Goal: Use online tool/utility: Utilize a website feature to perform a specific function

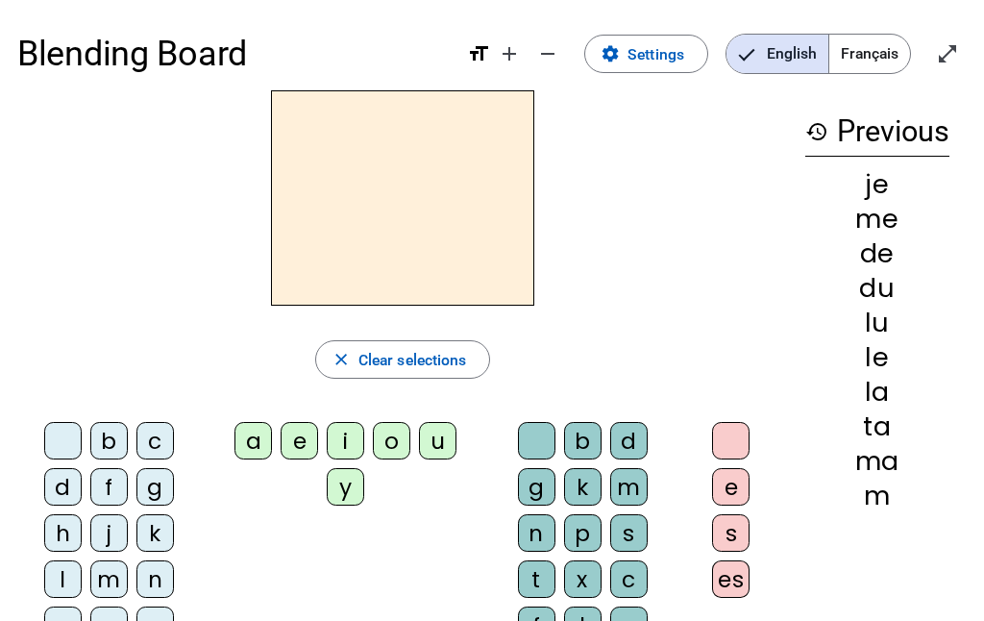
click at [163, 436] on div "c" at bounding box center [154, 440] width 37 height 37
click at [159, 529] on div "k" at bounding box center [154, 532] width 37 height 37
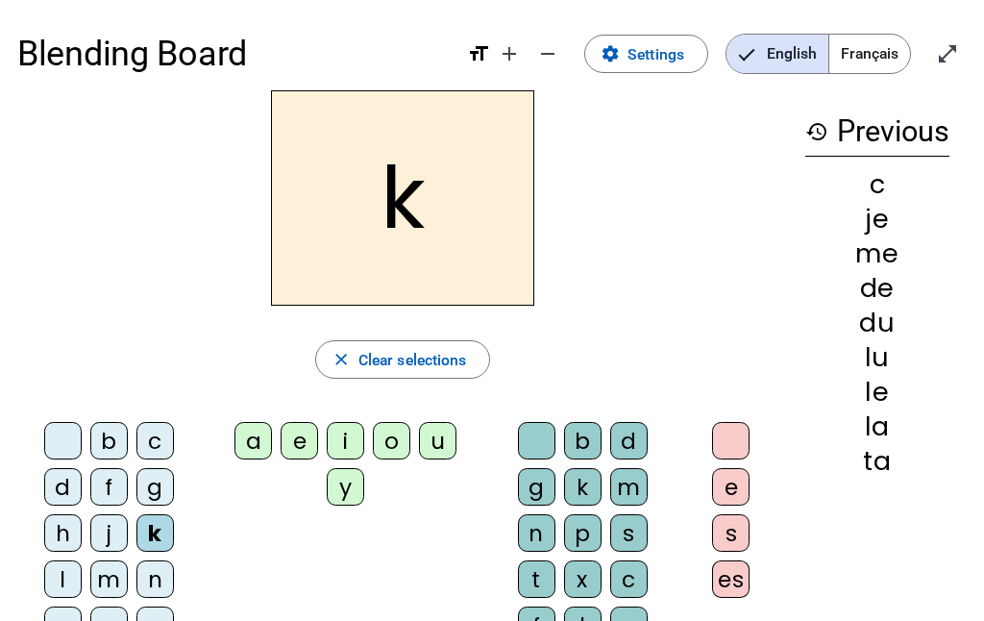
click at [390, 451] on div "o" at bounding box center [391, 440] width 37 height 37
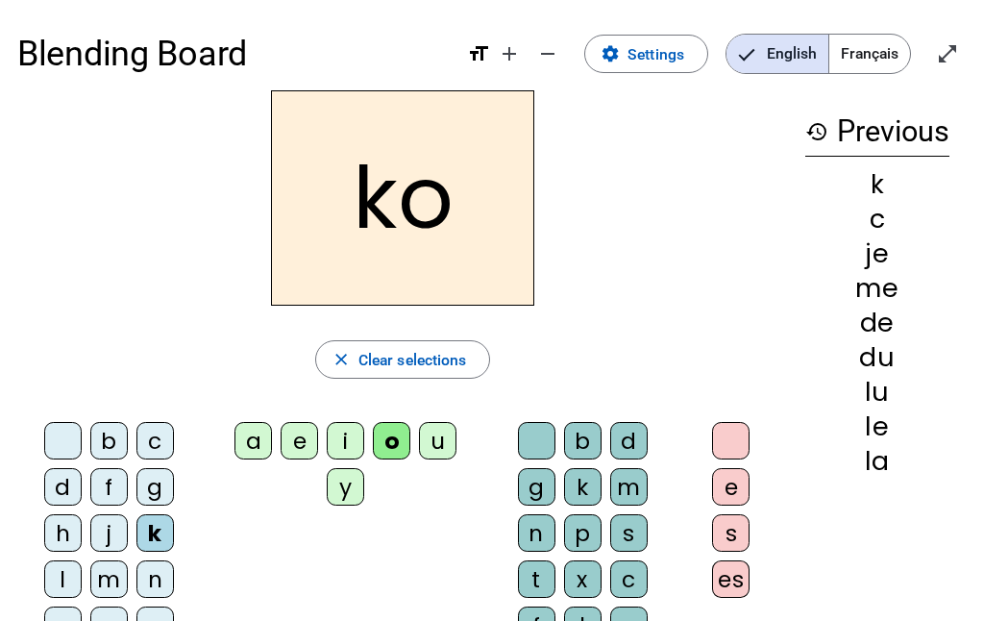
click at [355, 387] on div "ko close Clear selections b c d f g h j k l m n p q r s t v w y z a e i o u y b…" at bounding box center [402, 421] width 771 height 663
click at [369, 357] on span "Clear selections" at bounding box center [412, 360] width 109 height 26
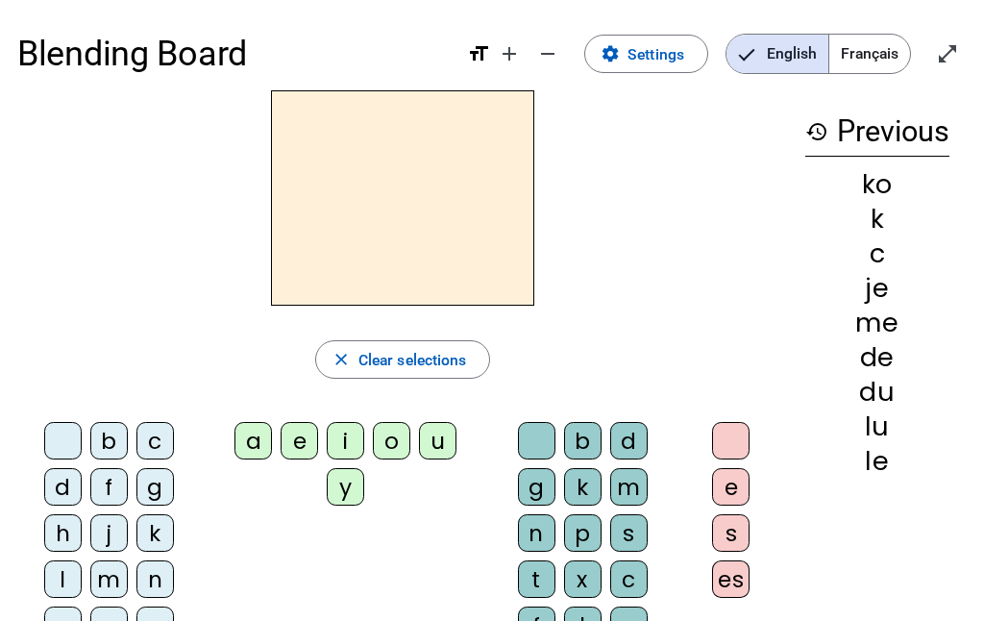
click at [387, 444] on div "o" at bounding box center [391, 440] width 37 height 37
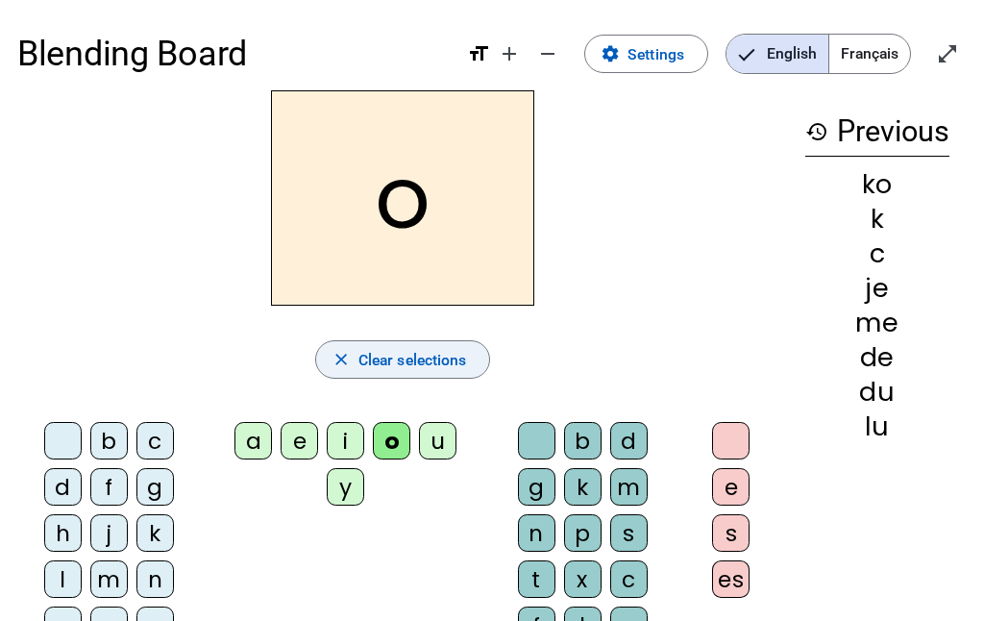
click at [363, 352] on span "Clear selections" at bounding box center [412, 360] width 109 height 26
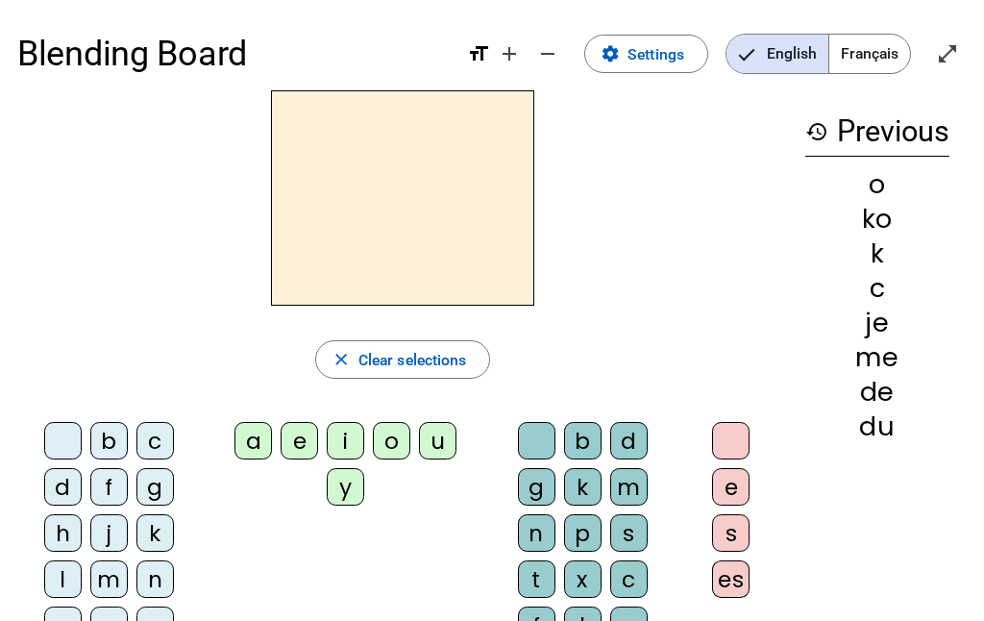
click at [111, 533] on div "j" at bounding box center [108, 532] width 37 height 37
click at [158, 489] on div "g" at bounding box center [154, 486] width 37 height 37
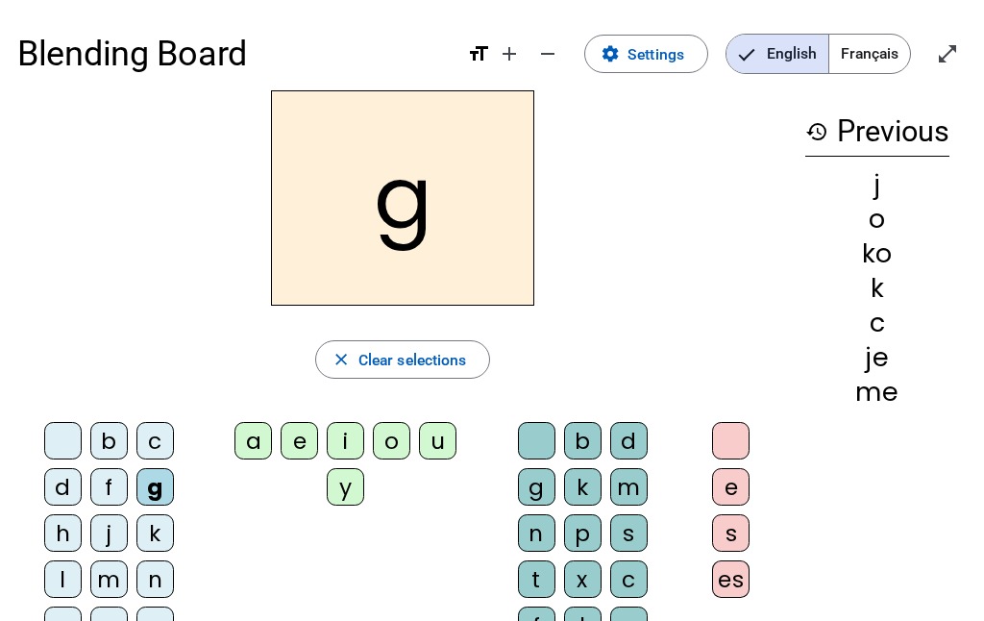
click at [112, 515] on div "j" at bounding box center [108, 532] width 37 height 37
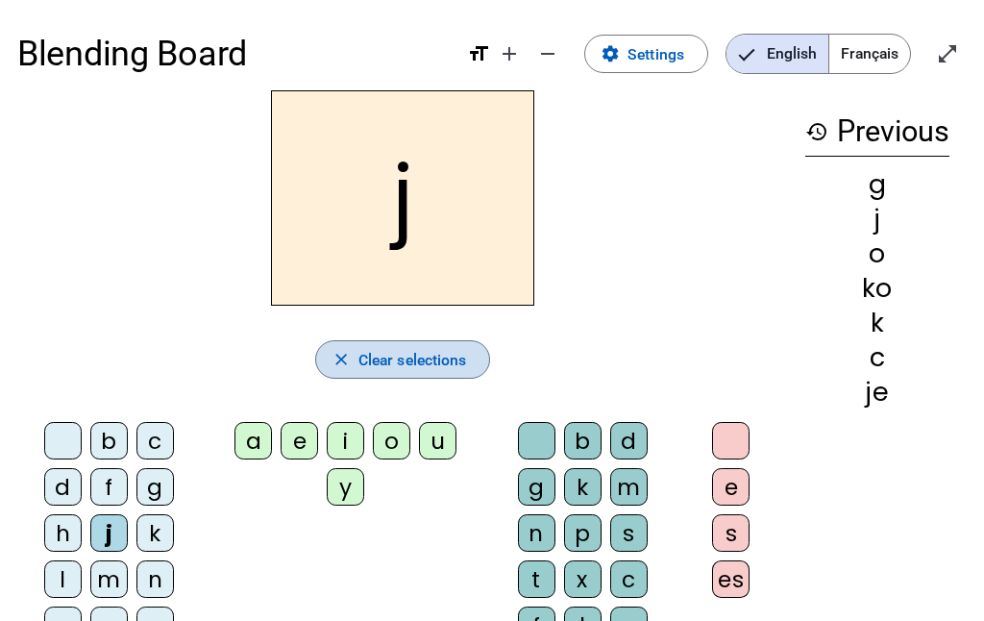
click at [366, 352] on span "Clear selections" at bounding box center [412, 360] width 109 height 26
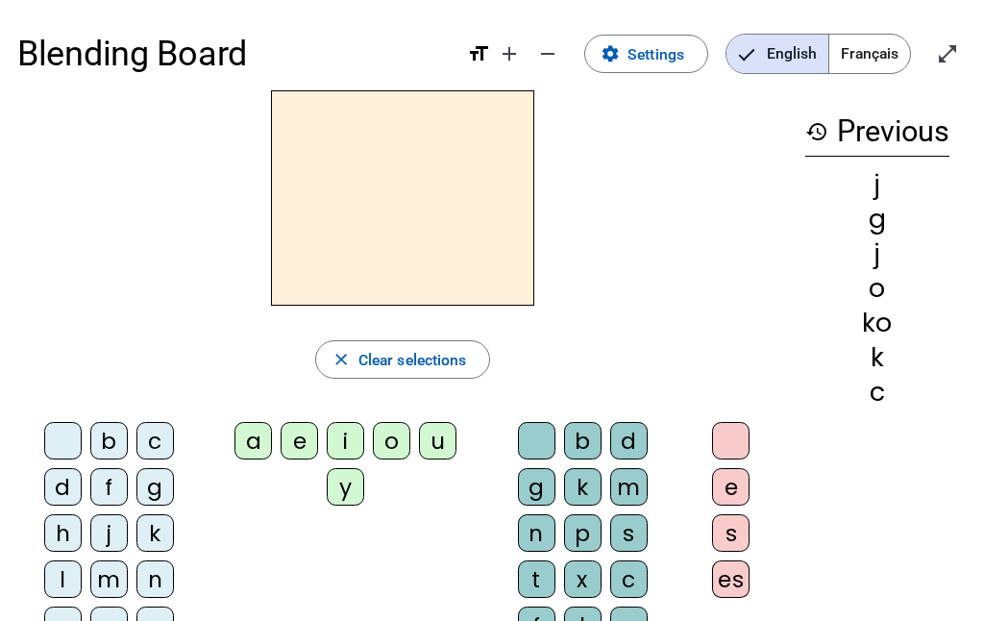
click at [350, 438] on div "i" at bounding box center [345, 440] width 37 height 37
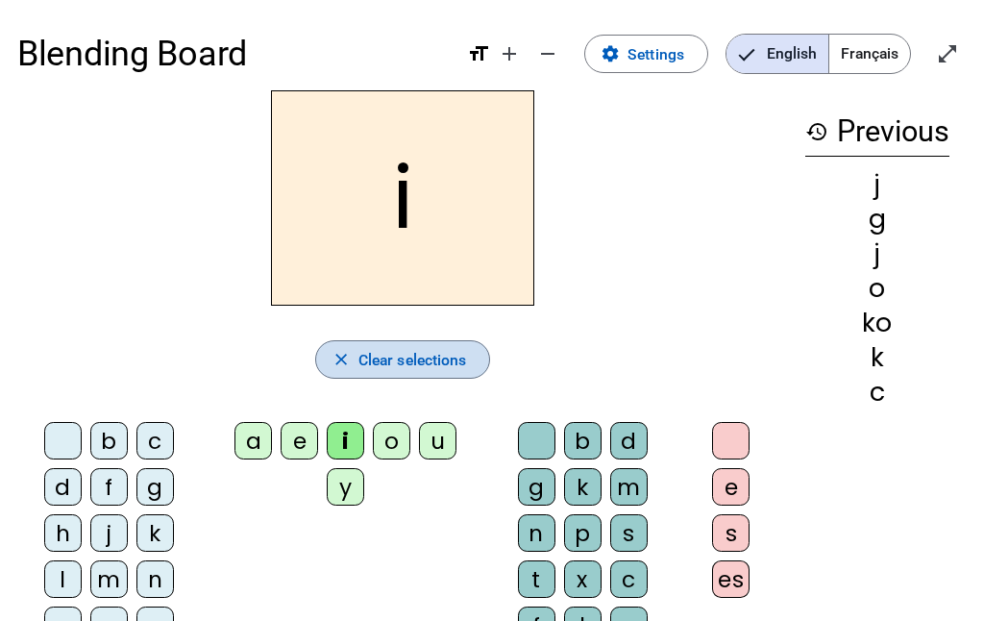
click at [362, 350] on span "Clear selections" at bounding box center [412, 360] width 109 height 26
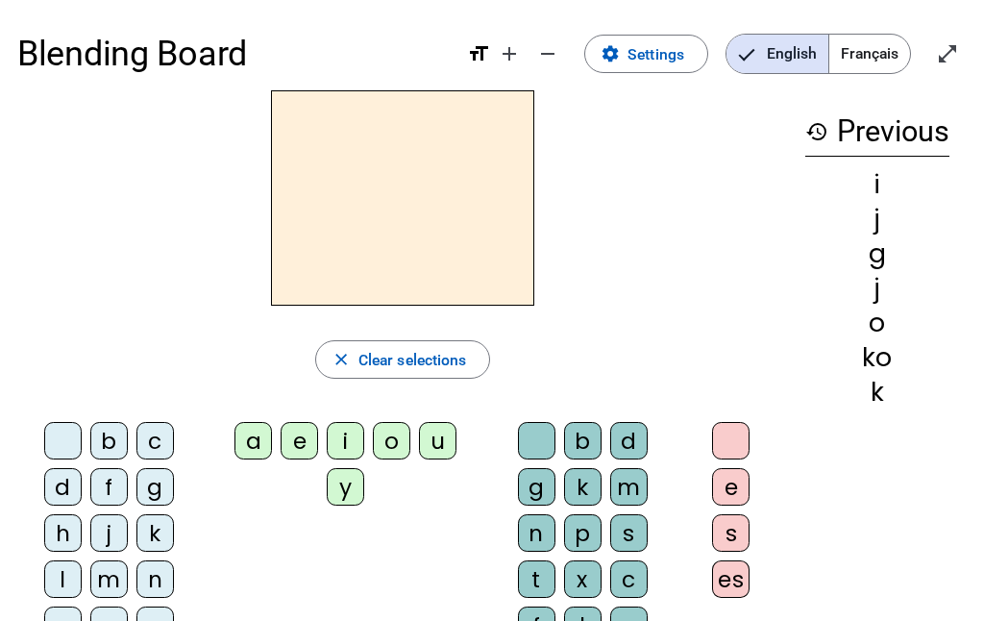
click at [641, 491] on div "m" at bounding box center [628, 486] width 37 height 37
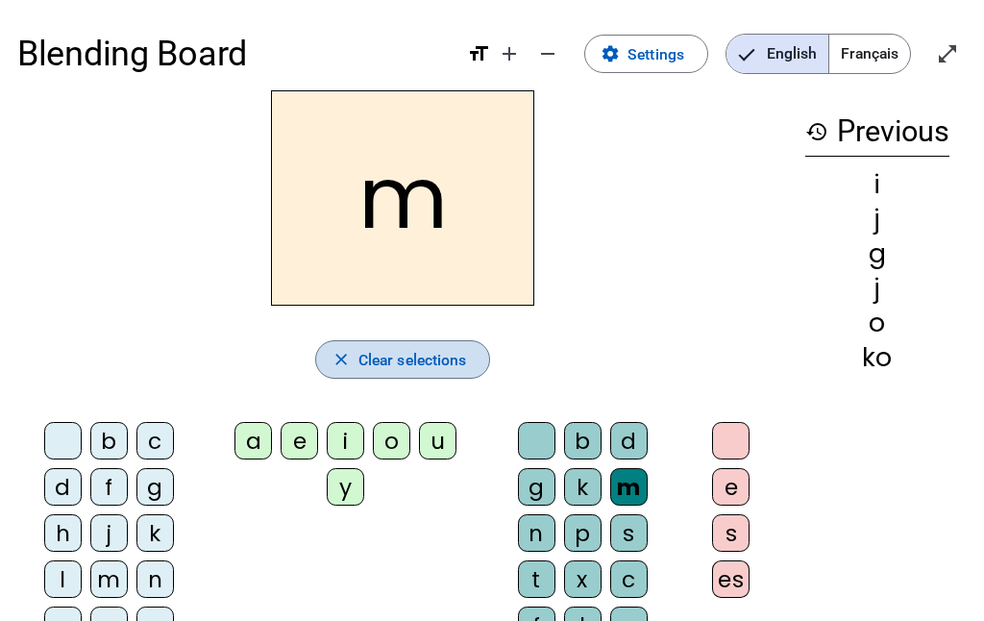
click at [390, 355] on span "Clear selections" at bounding box center [412, 360] width 109 height 26
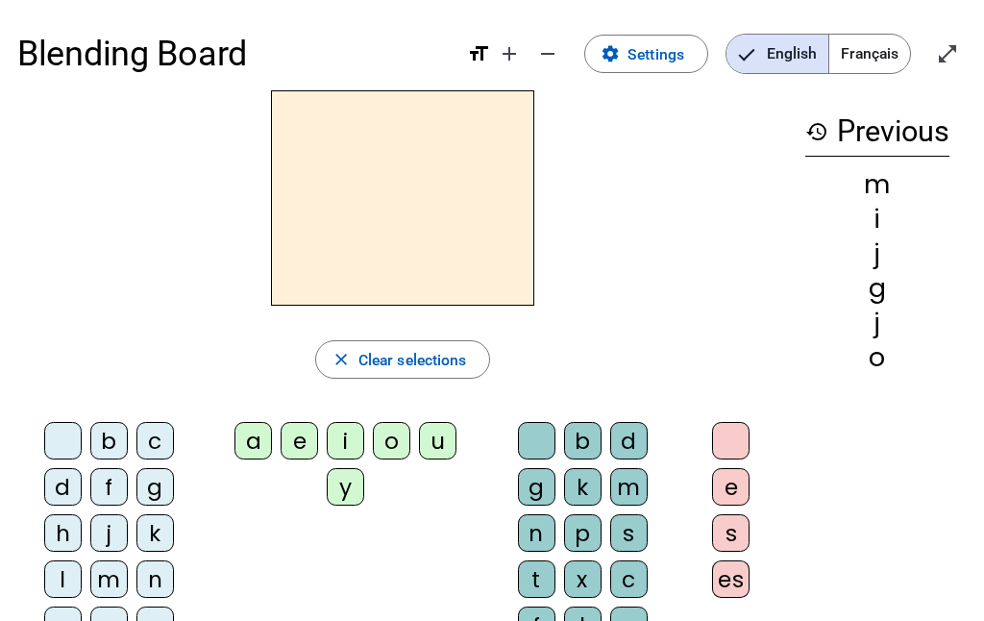
click at [72, 472] on div "d" at bounding box center [62, 486] width 37 height 37
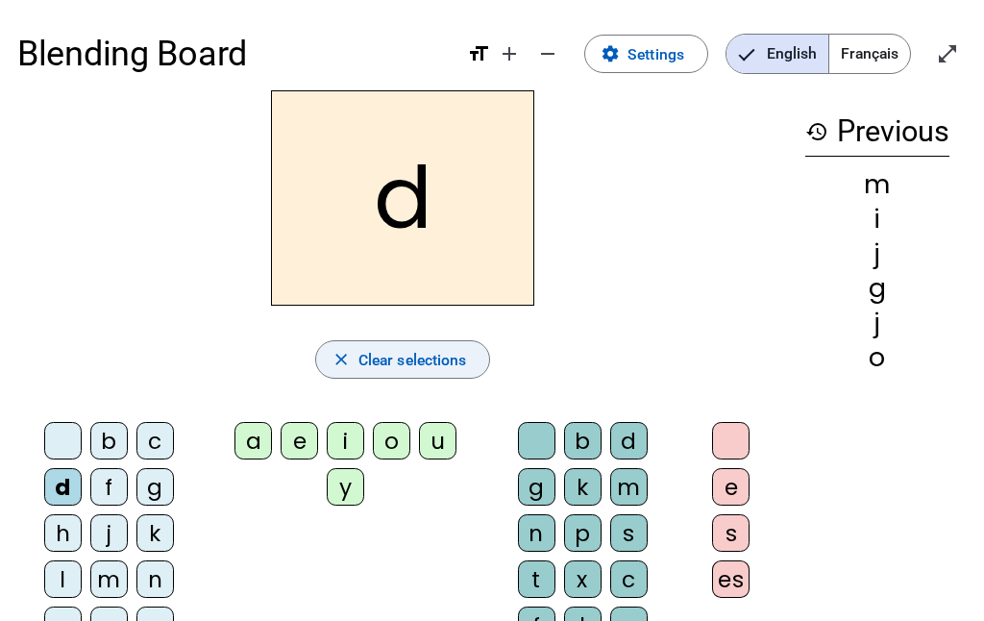
click at [416, 360] on span "Clear selections" at bounding box center [412, 360] width 109 height 26
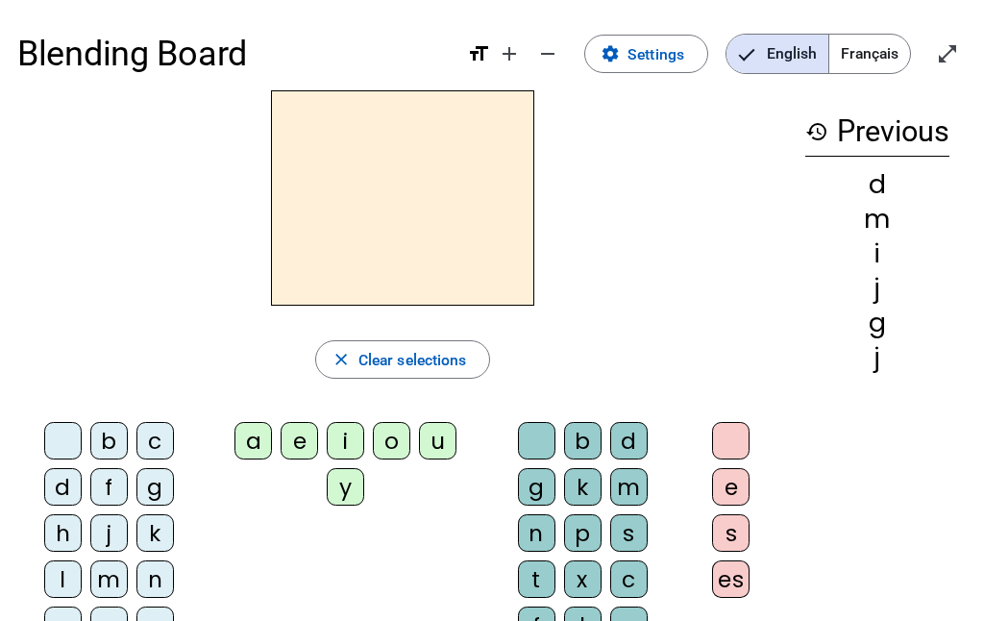
click at [439, 448] on div "u" at bounding box center [437, 440] width 37 height 37
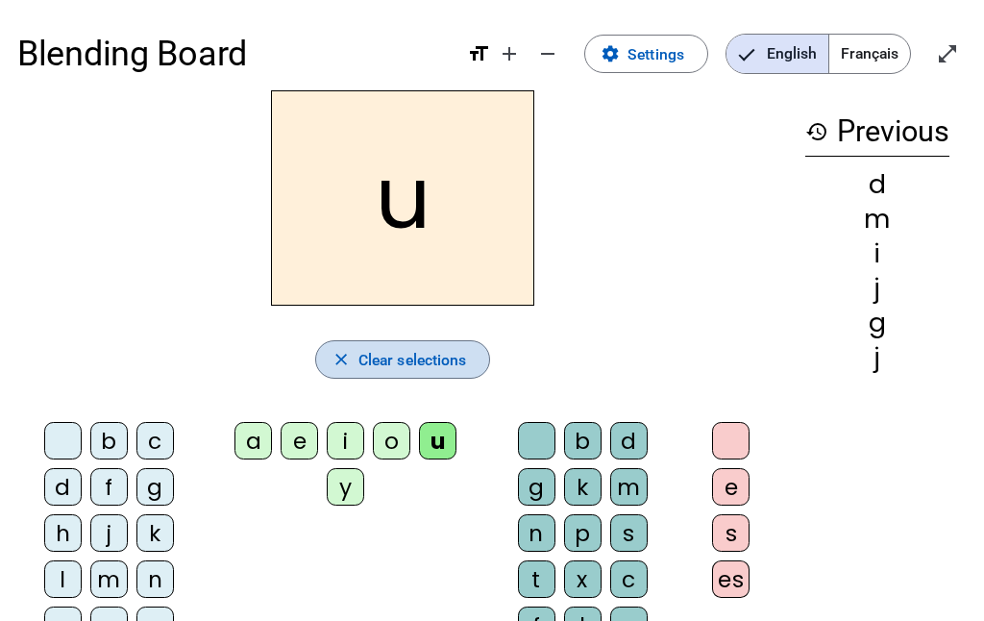
click at [398, 363] on span "Clear selections" at bounding box center [412, 360] width 109 height 26
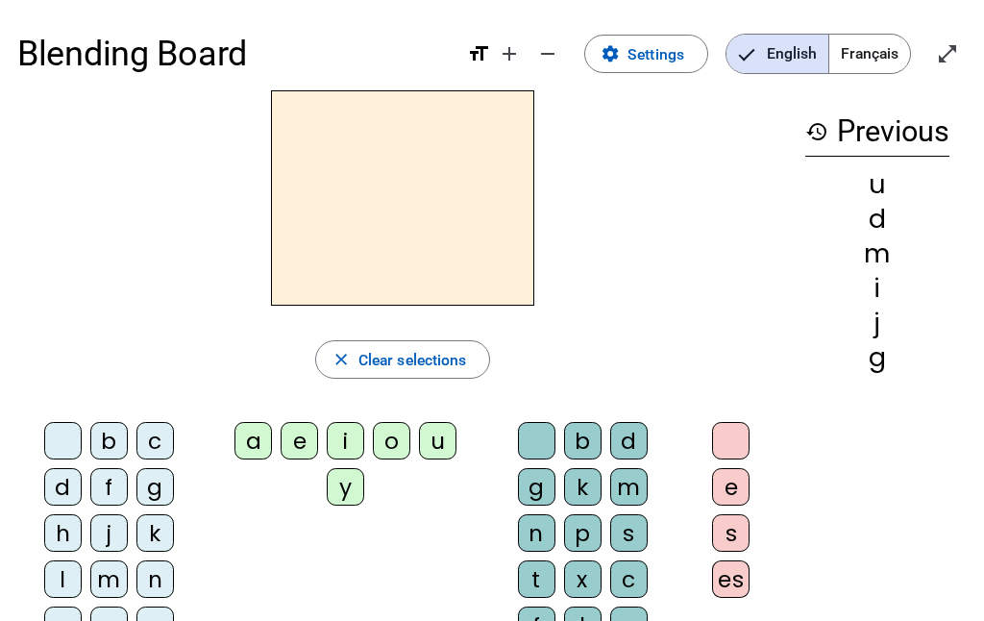
click at [532, 573] on div "t" at bounding box center [536, 578] width 37 height 37
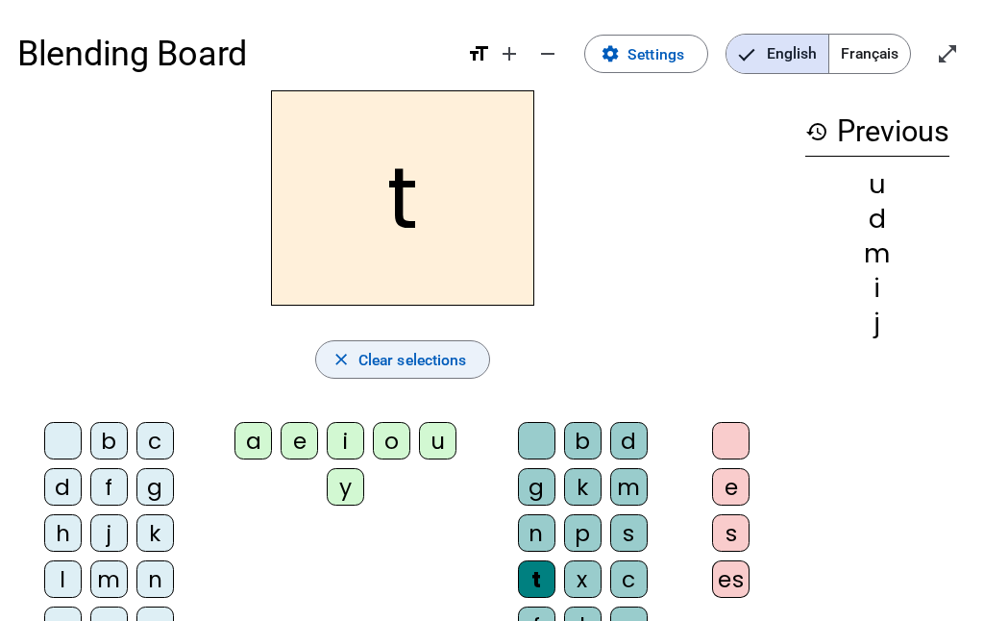
click at [455, 344] on span "button" at bounding box center [403, 359] width 174 height 46
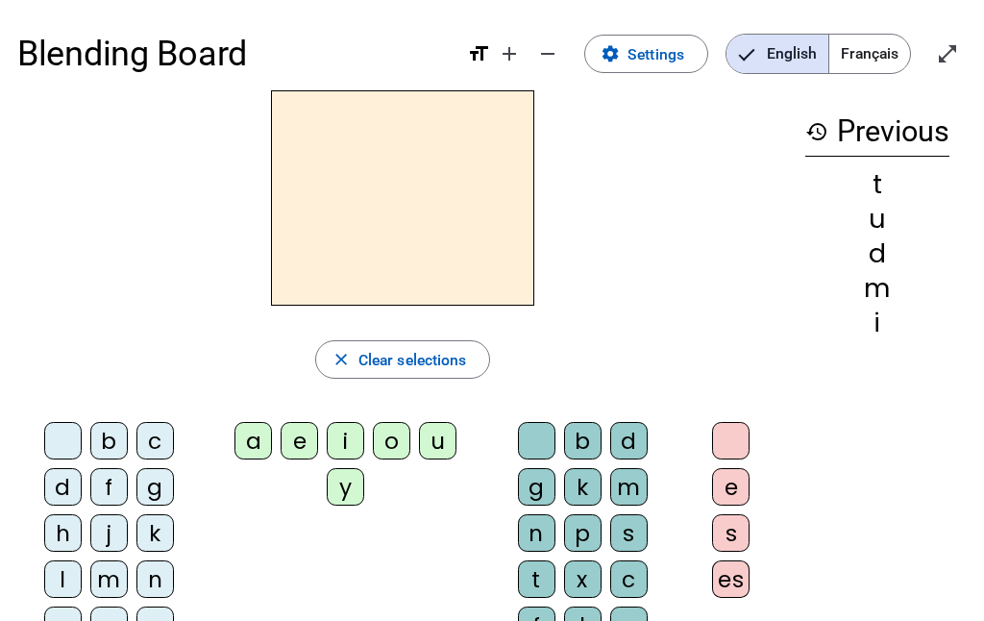
click at [308, 448] on div "e" at bounding box center [299, 440] width 37 height 37
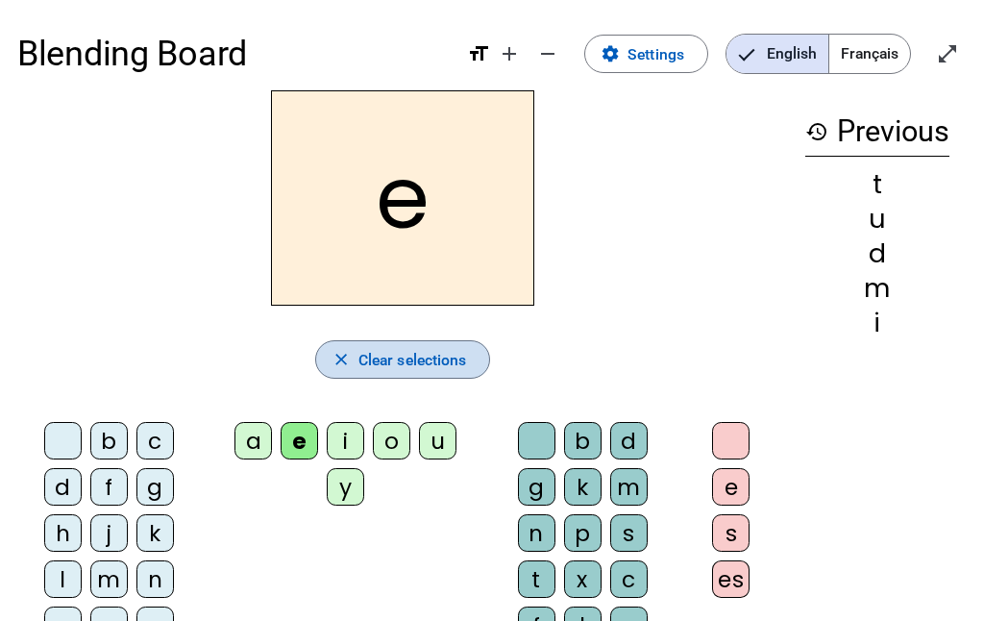
click at [358, 358] on span "Clear selections" at bounding box center [412, 360] width 109 height 26
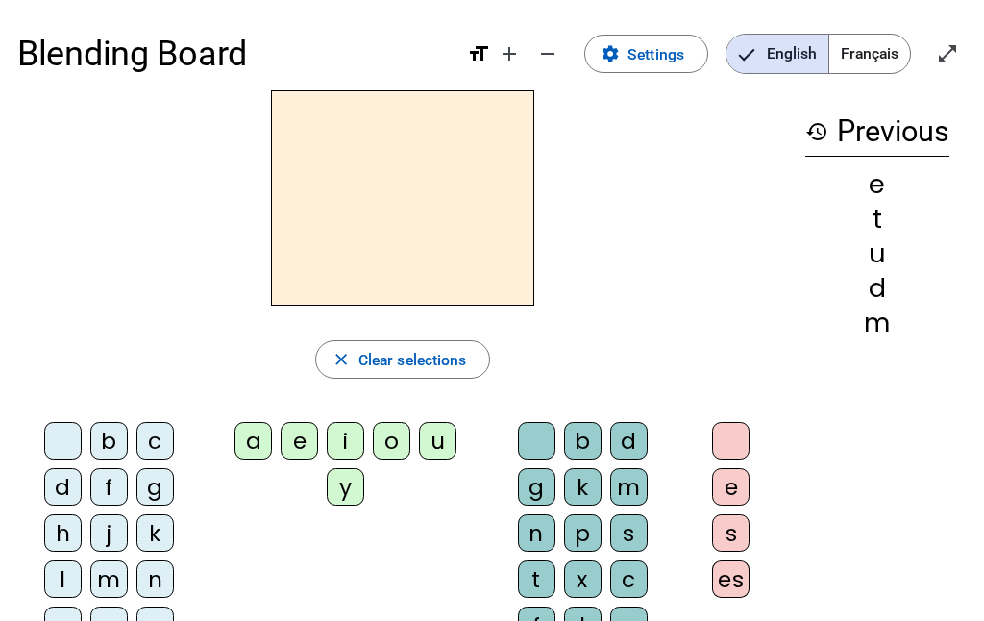
click at [69, 581] on div "l" at bounding box center [62, 578] width 37 height 37
click at [393, 326] on div "l close Clear selections b c d f g h j k l m n p q r s t v w y z a e i o u y b …" at bounding box center [402, 421] width 771 height 663
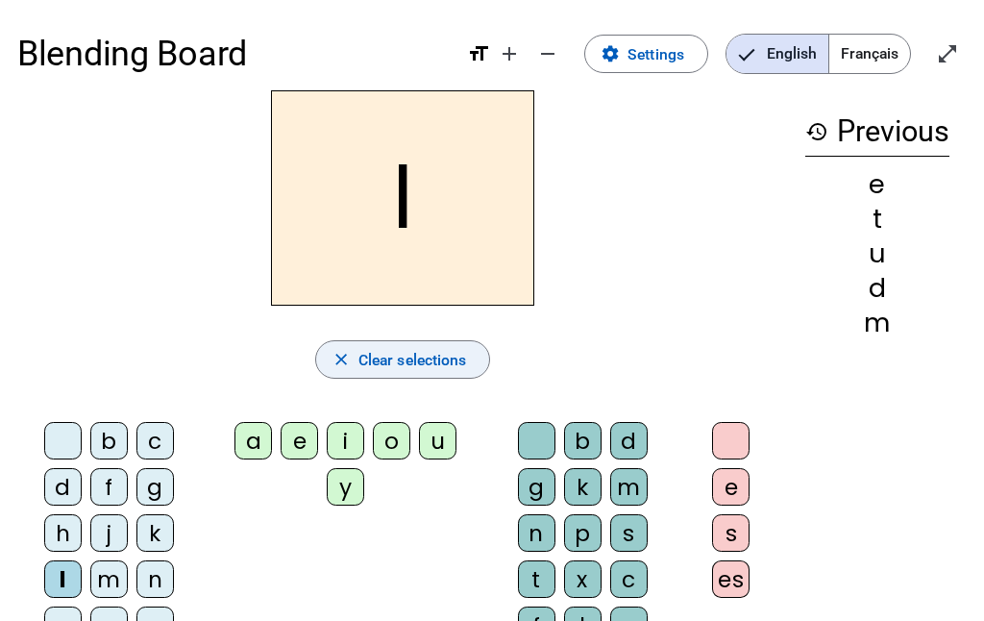
click at [388, 352] on span "Clear selections" at bounding box center [412, 360] width 109 height 26
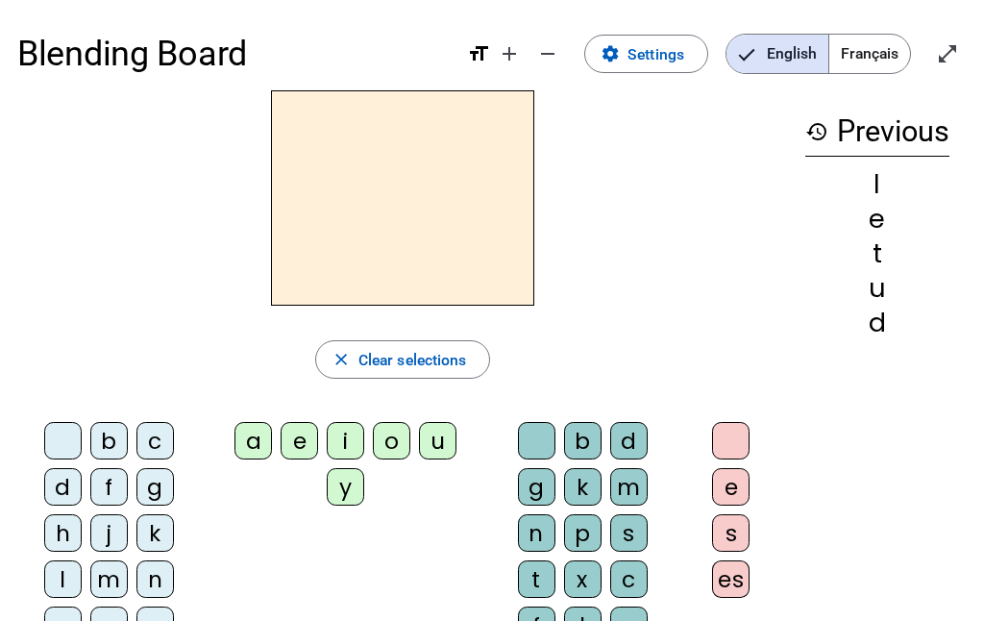
click at [250, 446] on div "a" at bounding box center [252, 440] width 37 height 37
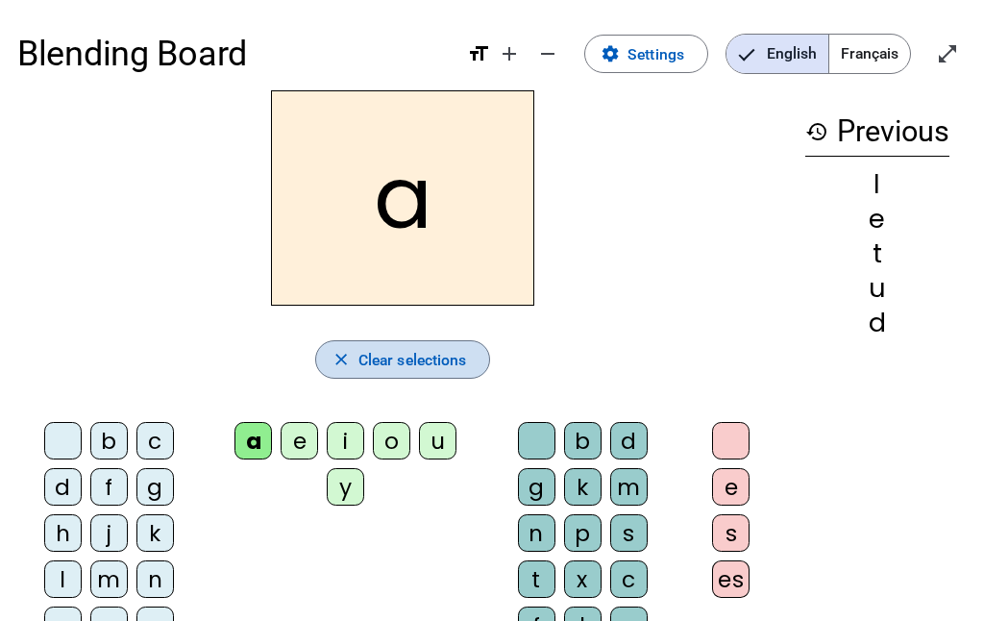
click at [408, 370] on span "Clear selections" at bounding box center [412, 360] width 109 height 26
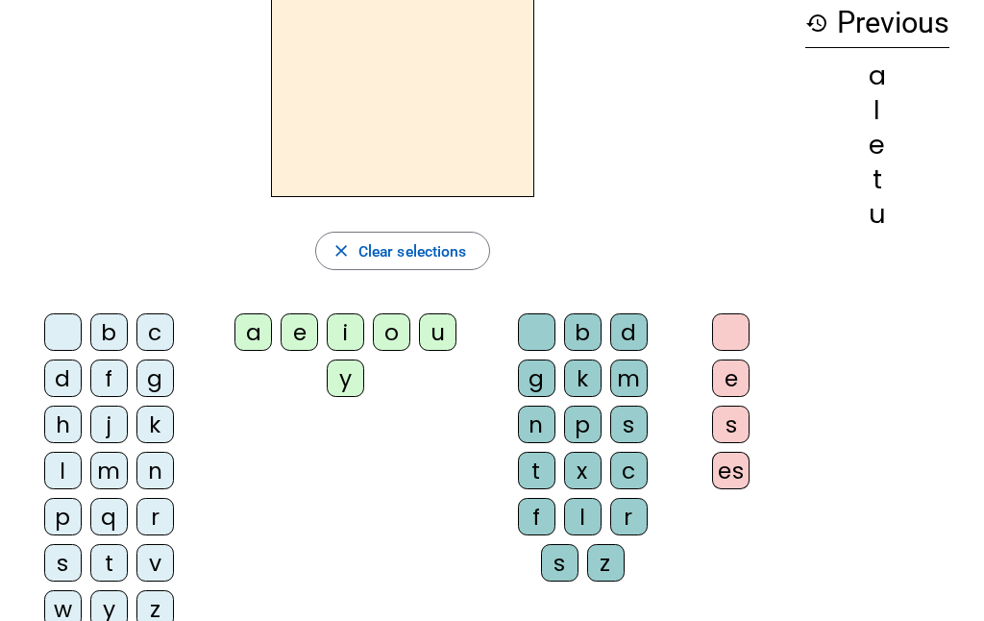
scroll to position [115, 0]
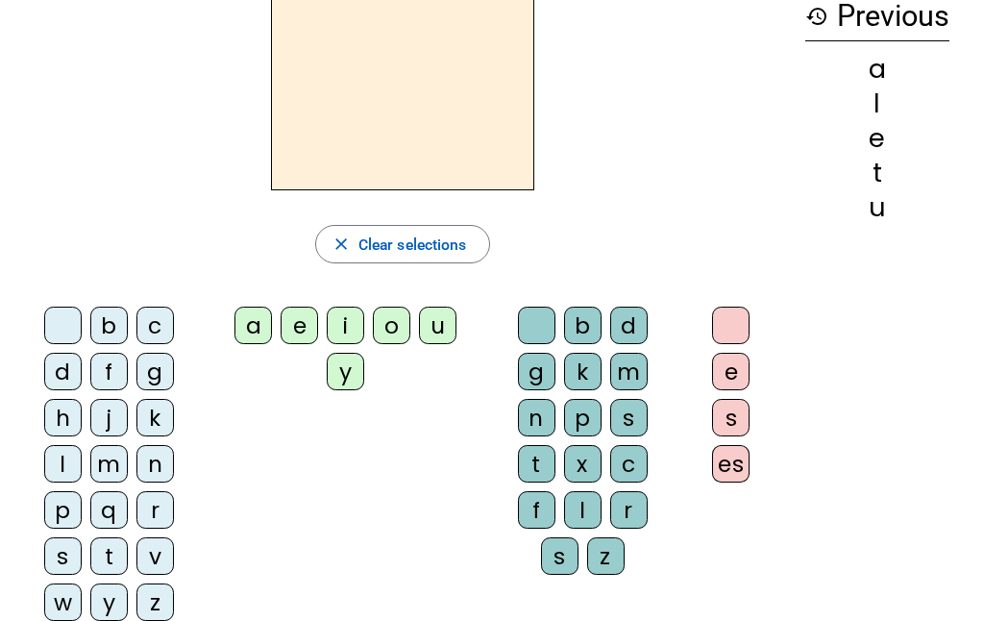
click at [114, 544] on div "t" at bounding box center [108, 555] width 37 height 37
click at [258, 325] on div "a" at bounding box center [252, 325] width 37 height 37
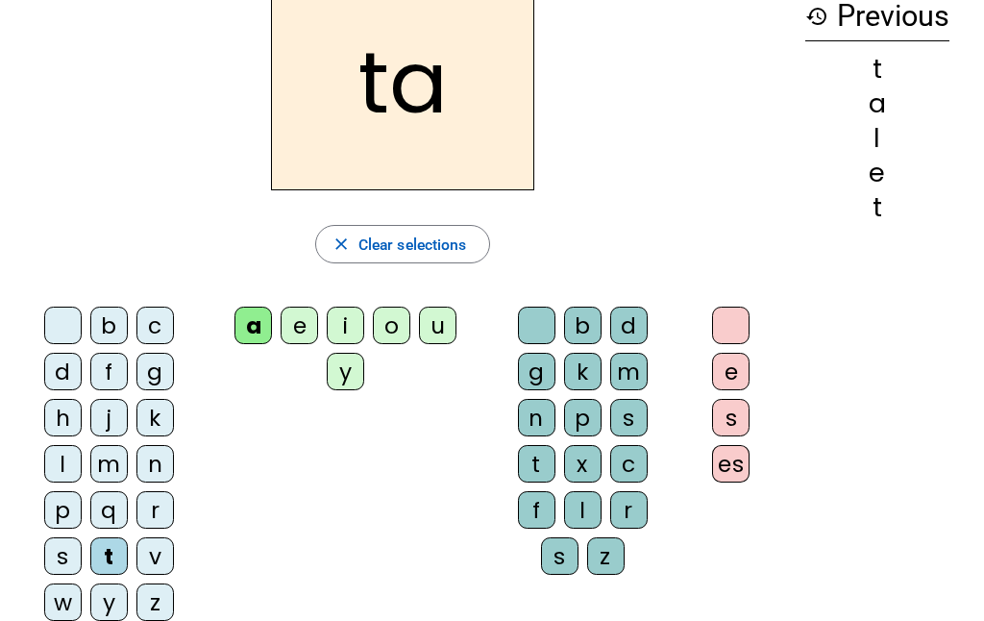
click at [643, 465] on div "c" at bounding box center [628, 463] width 37 height 37
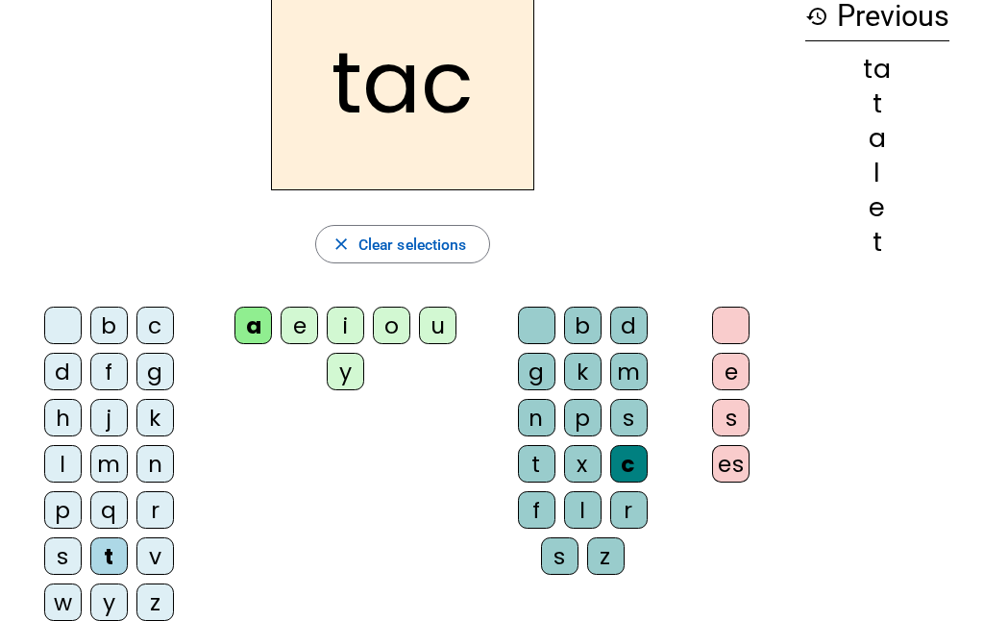
click at [637, 455] on div "c" at bounding box center [628, 463] width 37 height 37
click at [533, 331] on div at bounding box center [536, 325] width 37 height 37
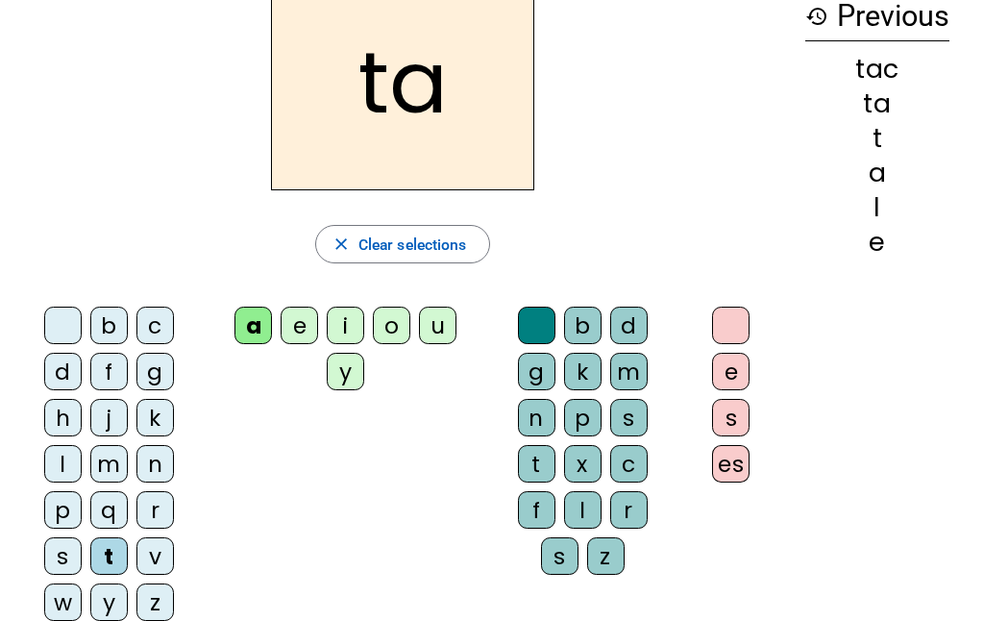
click at [309, 326] on div "e" at bounding box center [299, 325] width 37 height 37
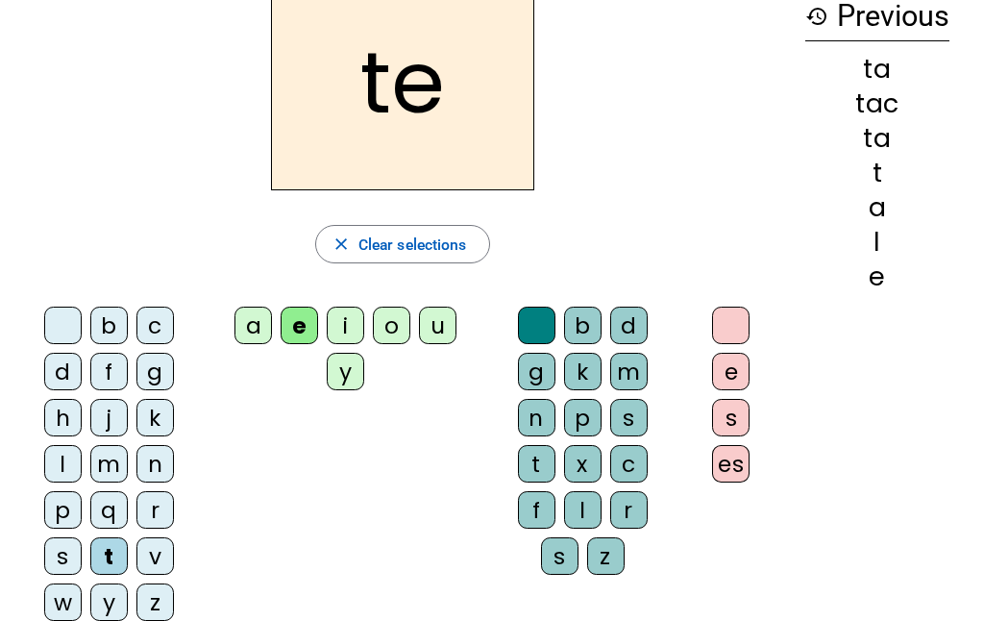
click at [111, 425] on div "j" at bounding box center [108, 417] width 37 height 37
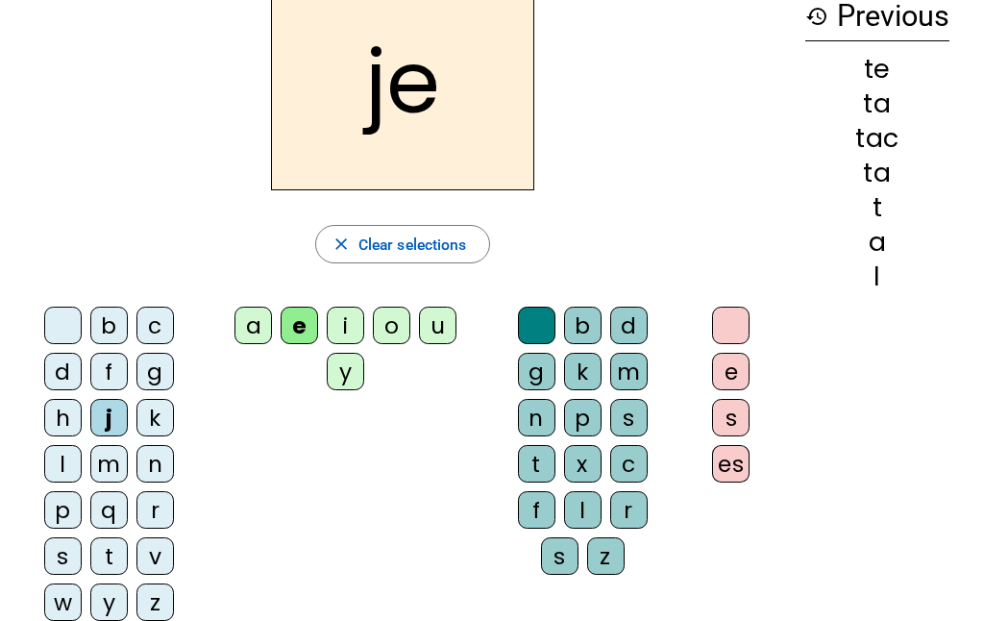
click at [115, 476] on div "m" at bounding box center [108, 463] width 37 height 37
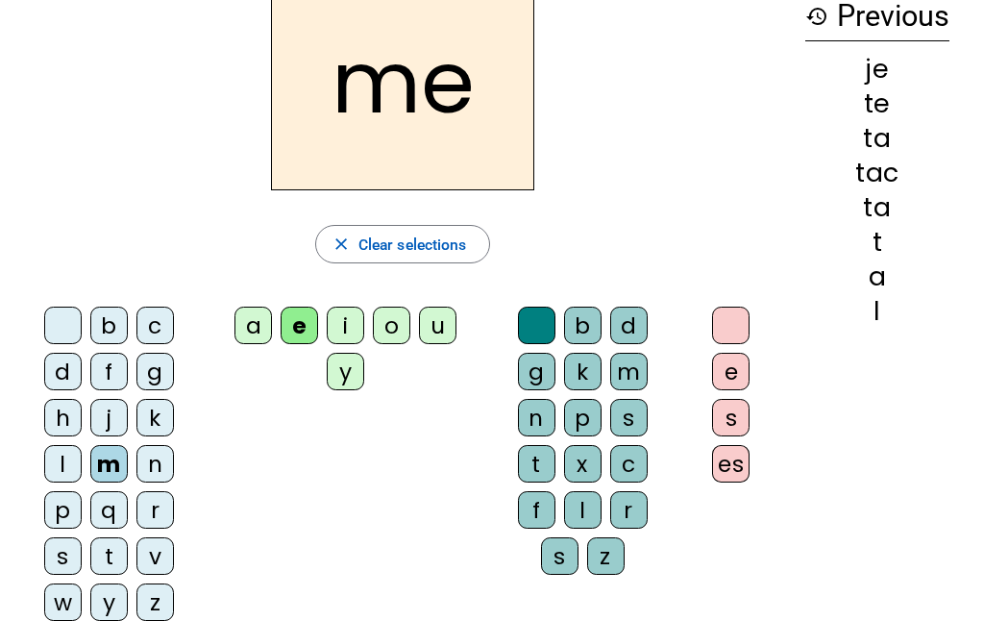
click at [90, 460] on div "m" at bounding box center [108, 463] width 37 height 37
click at [258, 331] on div "a" at bounding box center [252, 325] width 37 height 37
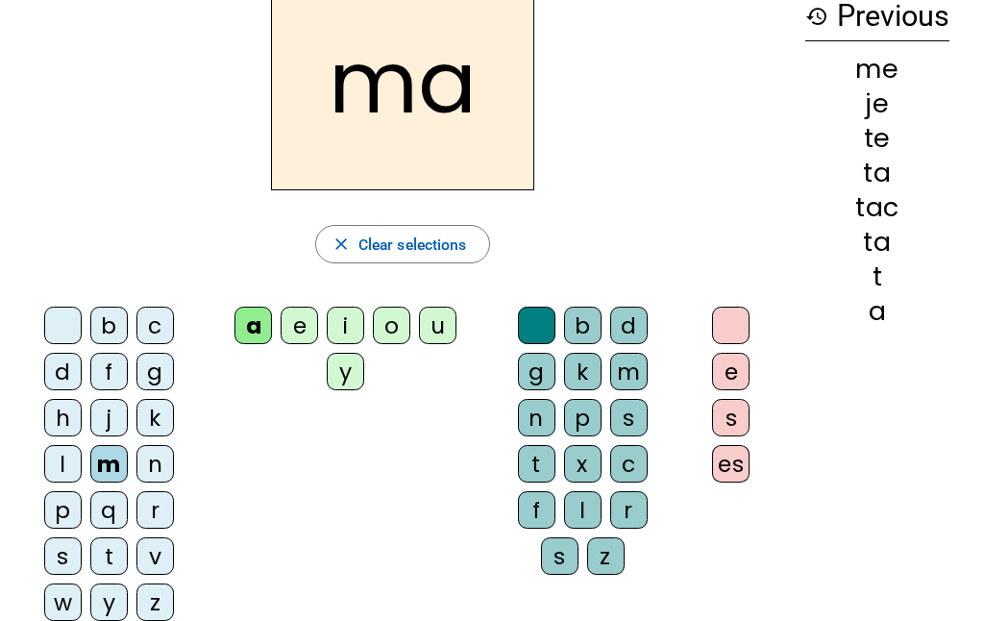
scroll to position [114, 0]
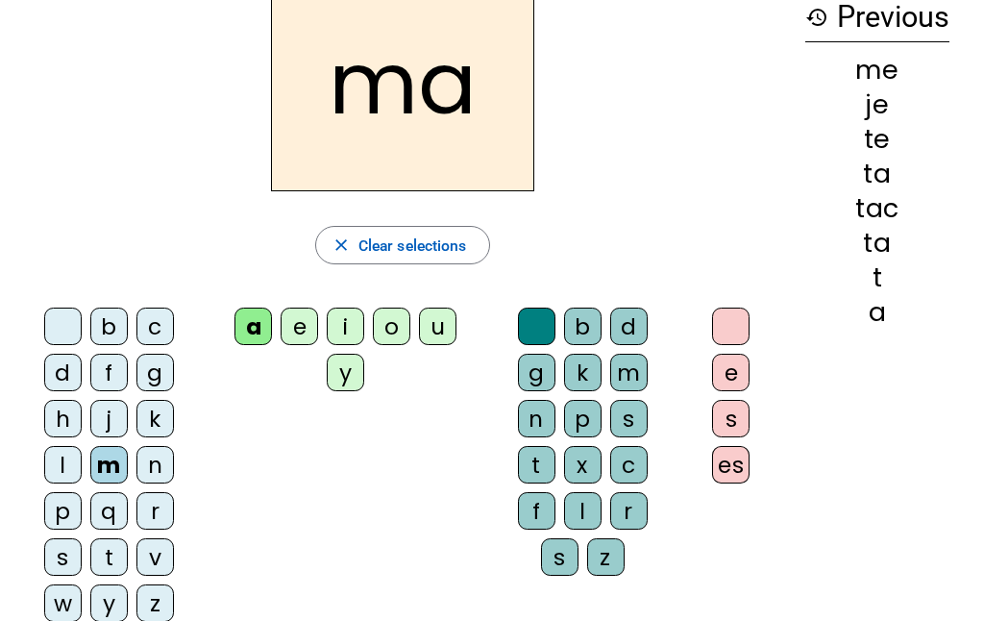
click at [61, 457] on div "l" at bounding box center [62, 464] width 37 height 37
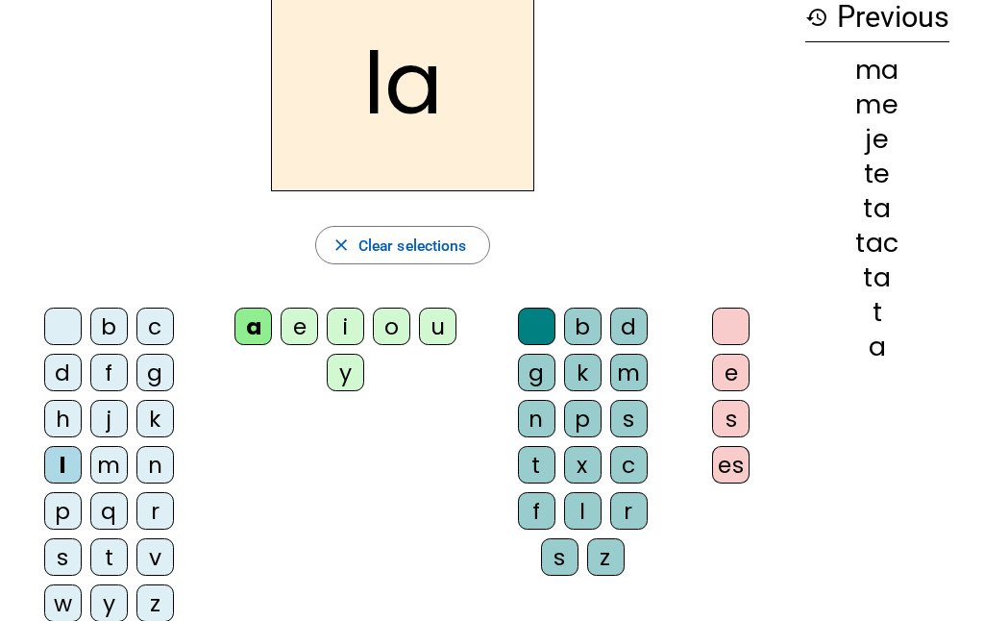
click at [168, 321] on div "c" at bounding box center [154, 325] width 37 height 37
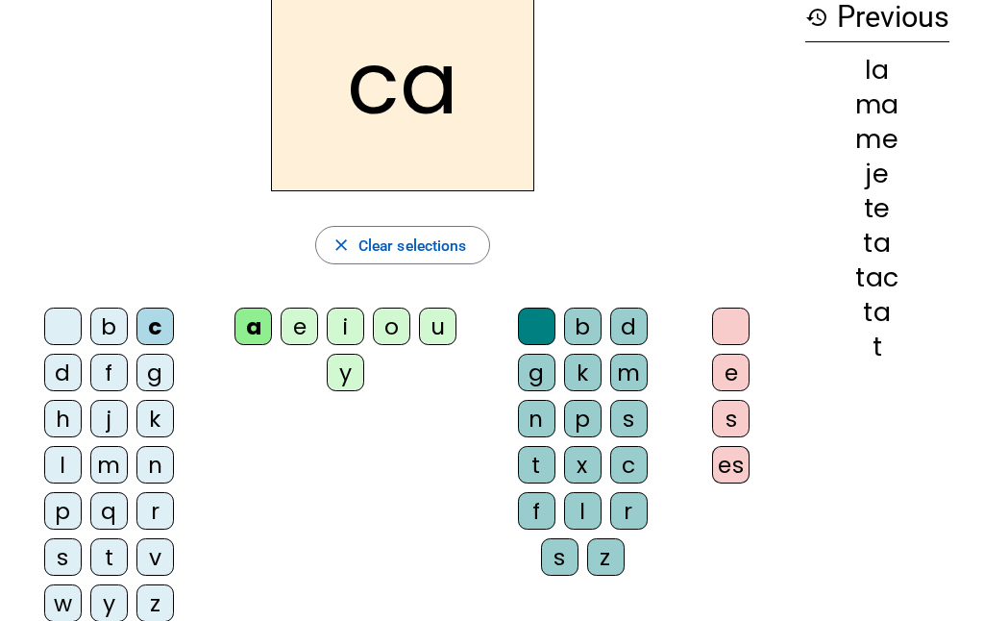
click at [55, 464] on div "l" at bounding box center [62, 464] width 37 height 37
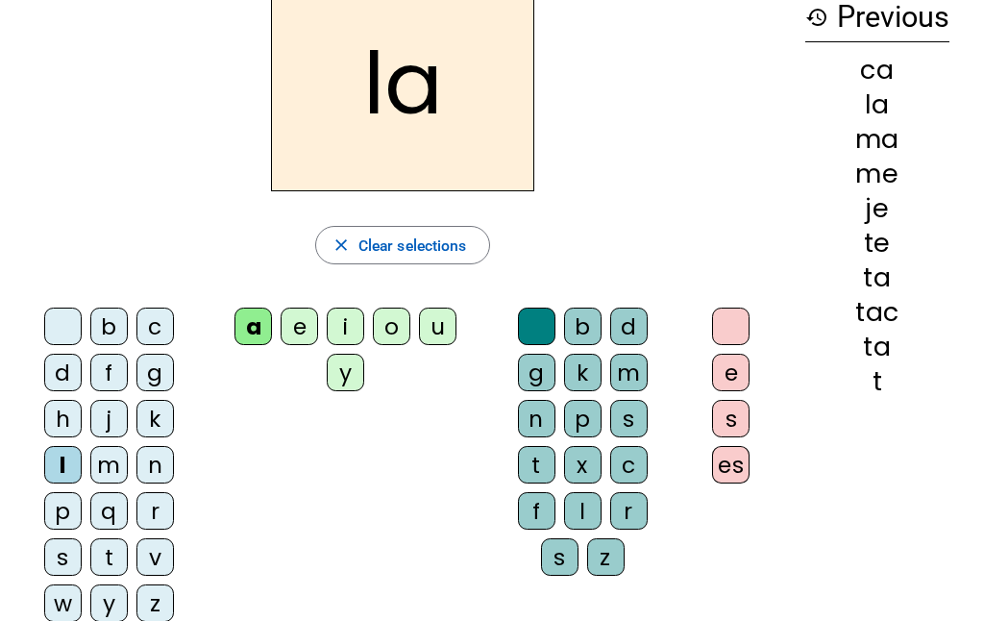
click at [629, 462] on div "c" at bounding box center [628, 464] width 37 height 37
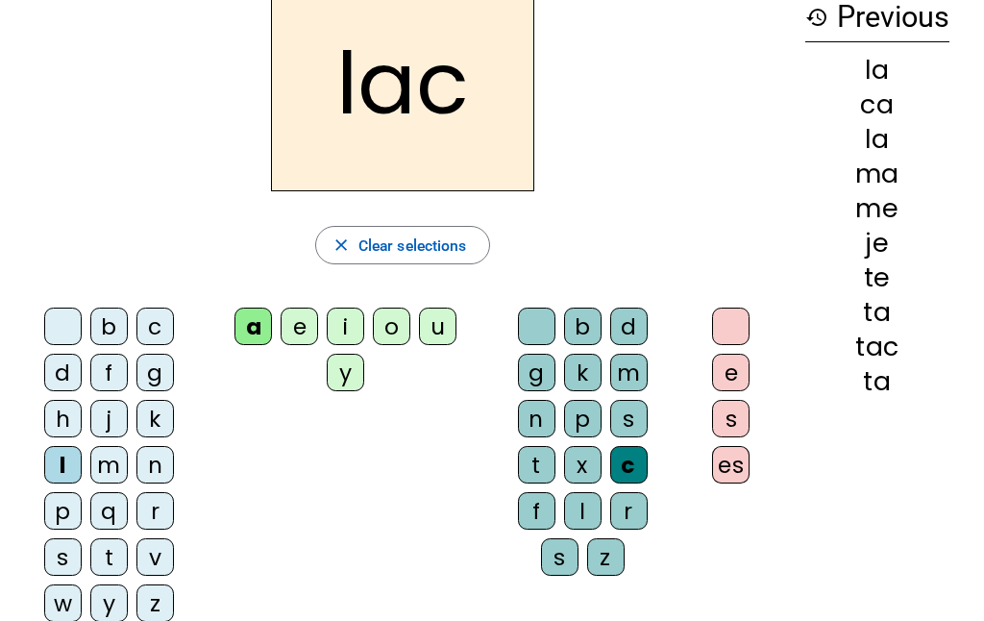
click at [115, 550] on div "t" at bounding box center [108, 556] width 37 height 37
